Goal: Task Accomplishment & Management: Use online tool/utility

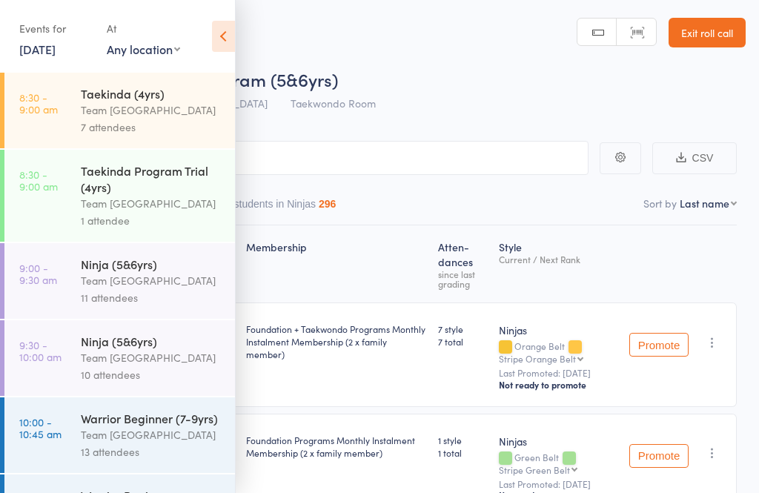
click at [225, 49] on icon at bounding box center [223, 36] width 23 height 31
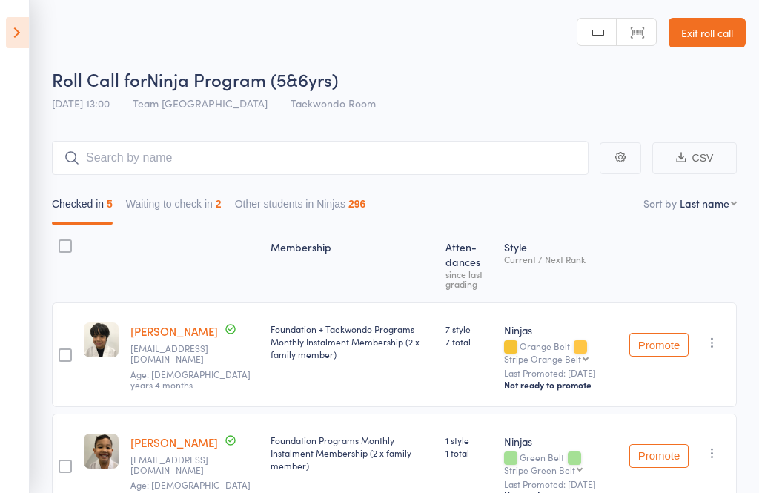
click at [714, 62] on header "Roll Call for Ninja Program (5&6yrs) 11 Oct 13:00 Team Carlo Airport West Taekw…" at bounding box center [379, 59] width 759 height 119
click at [713, 32] on link "Exit roll call" at bounding box center [706, 33] width 77 height 30
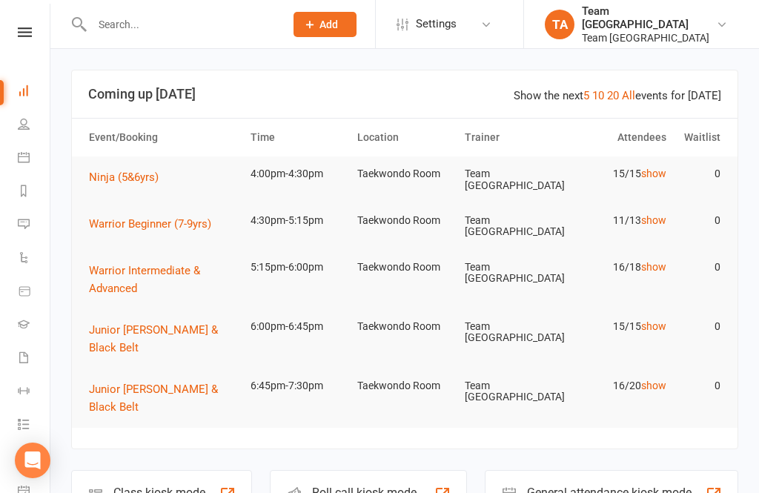
click at [19, 33] on icon at bounding box center [25, 32] width 14 height 10
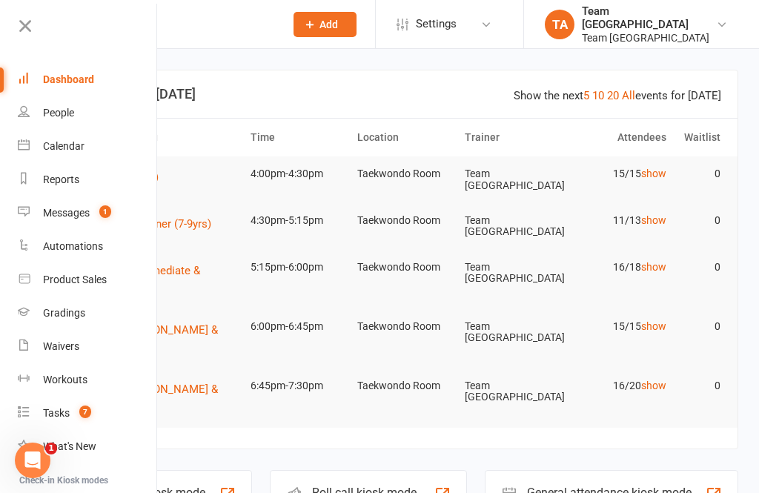
click at [99, 213] on count-badge "1" at bounding box center [101, 213] width 19 height 12
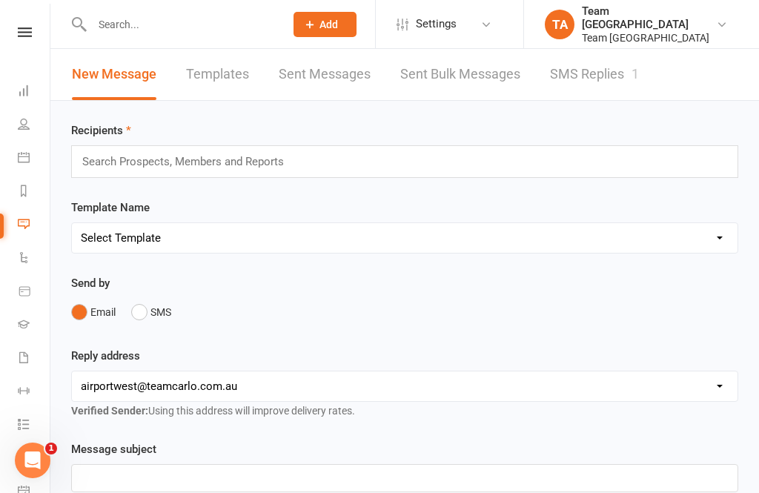
click at [601, 76] on link "SMS Replies 1" at bounding box center [594, 74] width 89 height 51
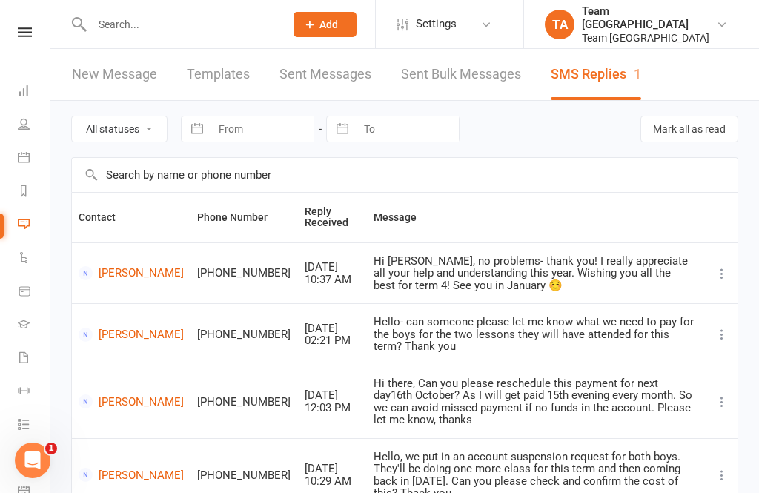
click at [27, 35] on icon at bounding box center [25, 32] width 14 height 10
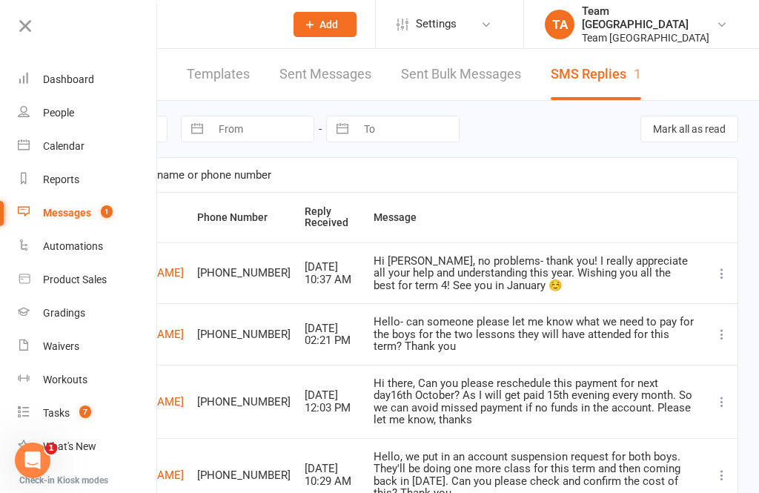
click at [62, 153] on link "Calendar" at bounding box center [88, 146] width 140 height 33
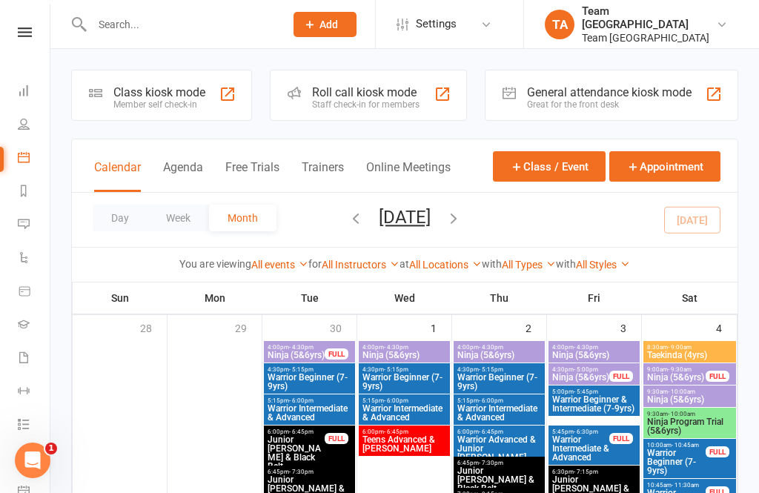
click at [120, 230] on button "Day" at bounding box center [120, 218] width 55 height 27
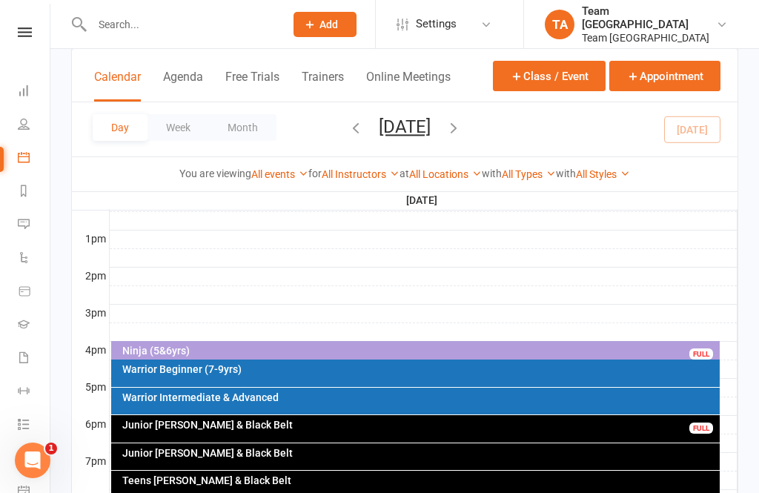
scroll to position [554, 0]
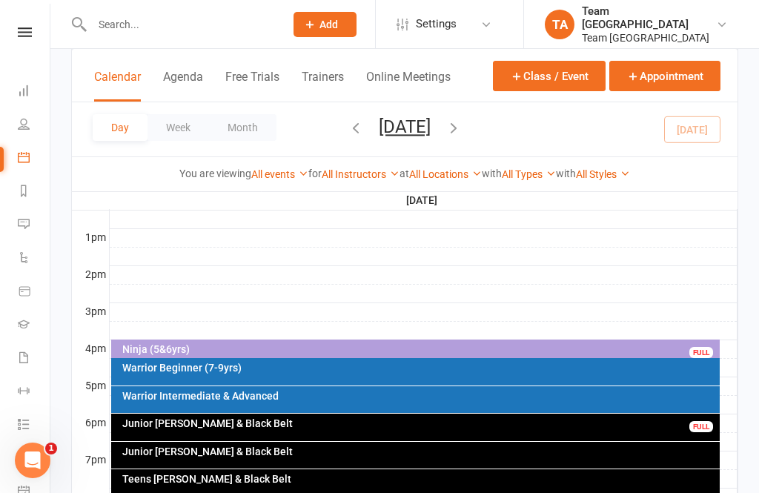
click at [365, 353] on div "Ninja (5&6yrs)" at bounding box center [420, 349] width 596 height 10
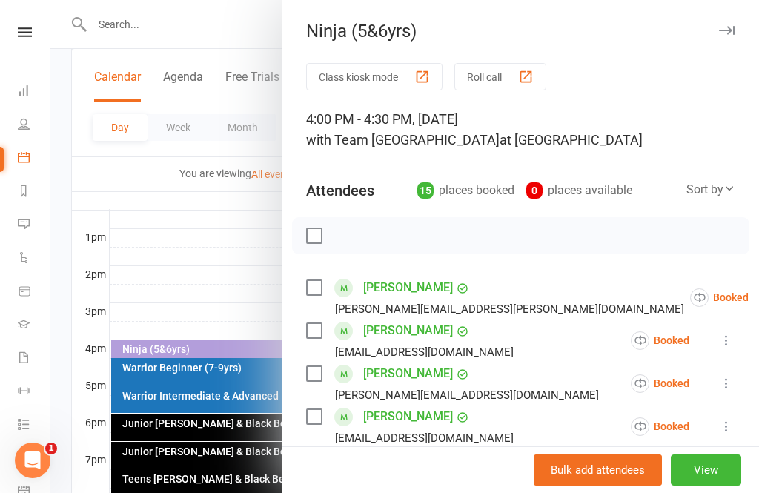
click at [710, 485] on button "View" at bounding box center [706, 469] width 70 height 31
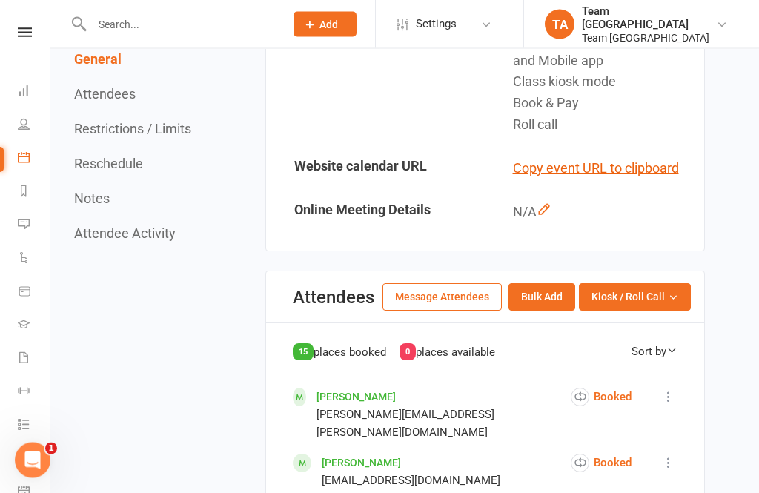
click at [651, 305] on span "Kiosk / Roll Call" at bounding box center [627, 297] width 73 height 16
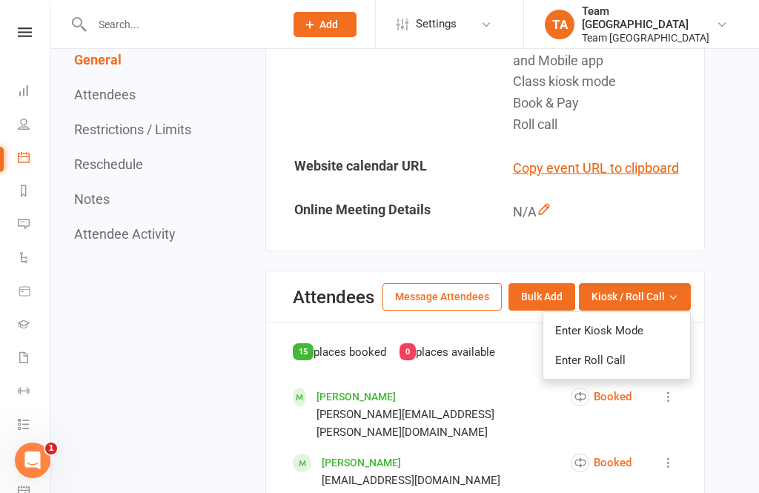
click at [616, 375] on link "Enter Roll Call" at bounding box center [616, 360] width 147 height 30
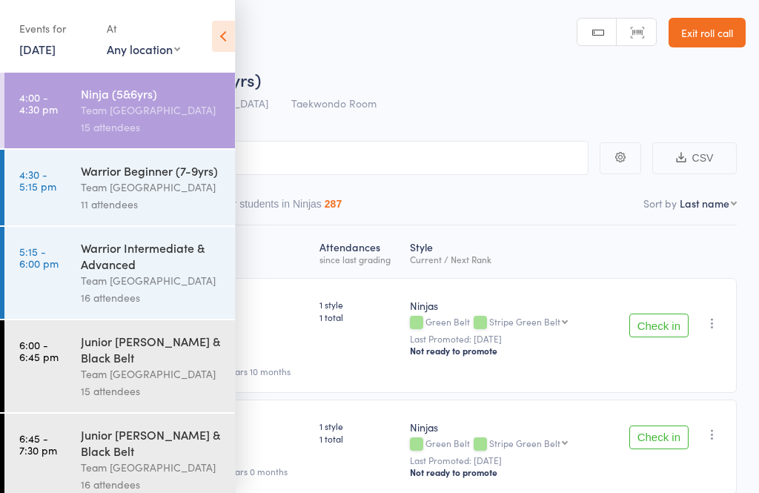
click at [116, 299] on div "16 attendees" at bounding box center [152, 297] width 142 height 17
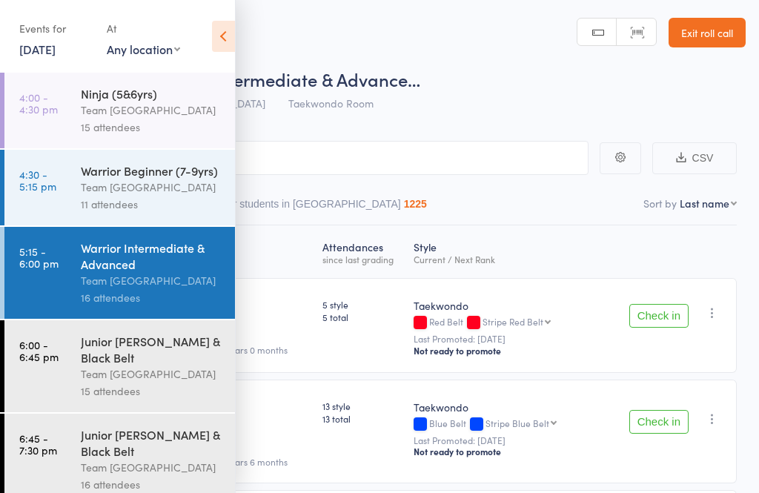
click at [138, 365] on div "Junior [PERSON_NAME] & Black Belt" at bounding box center [152, 349] width 142 height 33
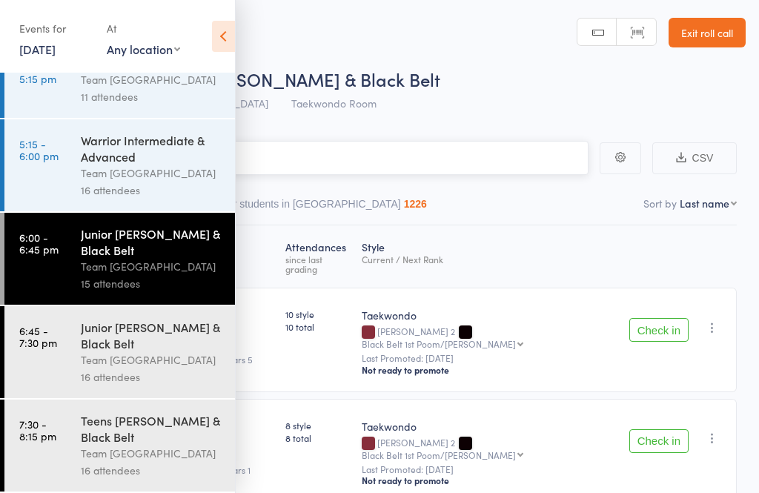
scroll to position [122, 0]
click at [119, 376] on div "16 attendees" at bounding box center [152, 376] width 142 height 17
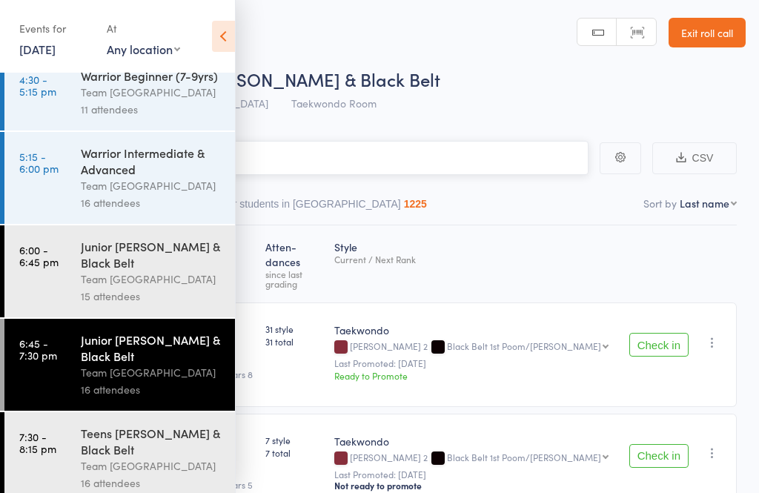
scroll to position [121, 0]
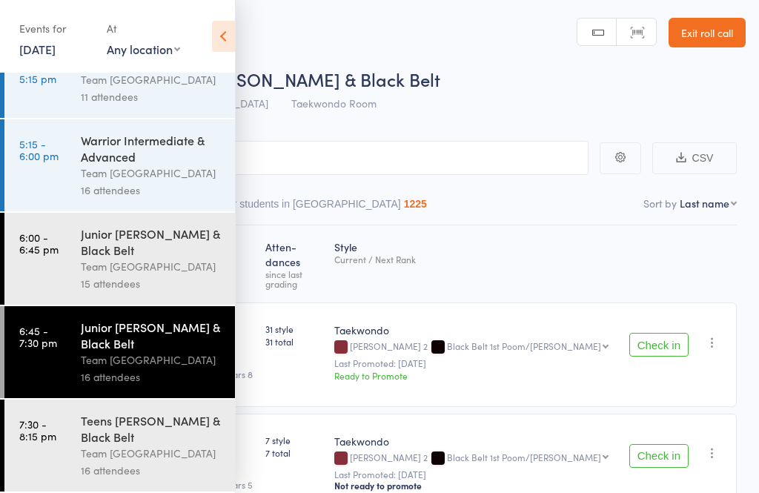
click at [139, 460] on div "Team [GEOGRAPHIC_DATA]" at bounding box center [152, 453] width 142 height 17
